Goal: Transaction & Acquisition: Obtain resource

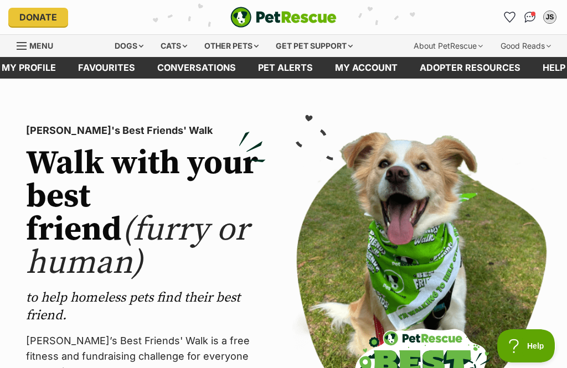
click at [503, 13] on link "Favourites" at bounding box center [510, 17] width 18 height 18
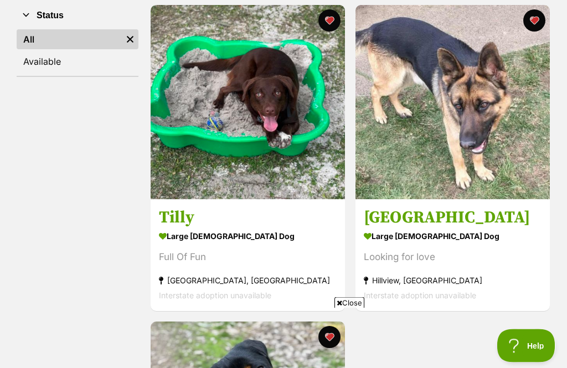
scroll to position [221, 0]
click at [254, 143] on img at bounding box center [248, 102] width 194 height 194
